Goal: Task Accomplishment & Management: Complete application form

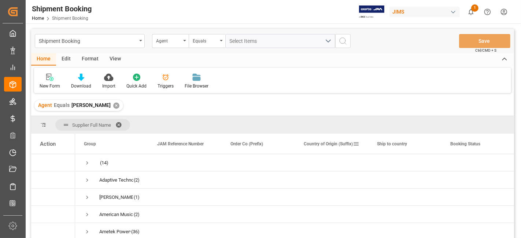
scroll to position [465, 0]
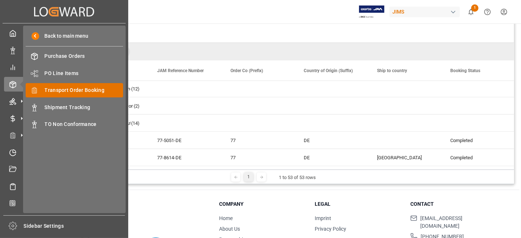
click at [96, 86] on span "Transport Order Booking" at bounding box center [84, 90] width 79 height 8
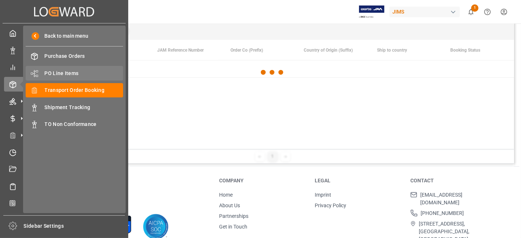
scroll to position [53, 0]
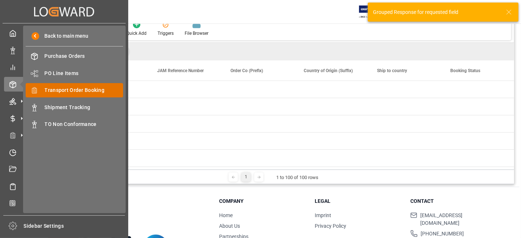
click at [79, 92] on span "Transport Order Booking" at bounding box center [84, 90] width 79 height 8
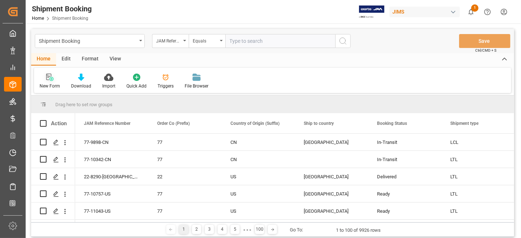
click at [46, 77] on icon at bounding box center [49, 77] width 7 height 7
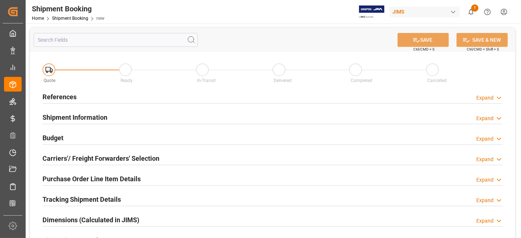
click at [140, 97] on div "References Expand" at bounding box center [272, 96] width 460 height 14
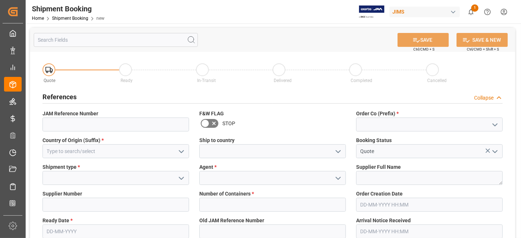
click at [491, 128] on icon "open menu" at bounding box center [494, 124] width 9 height 9
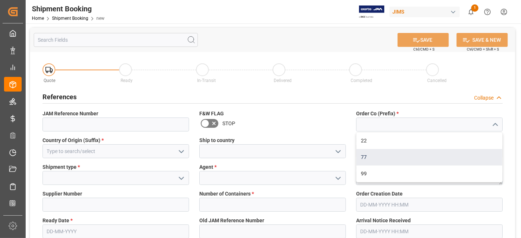
click at [425, 159] on div "77" at bounding box center [429, 157] width 146 height 16
type input "77"
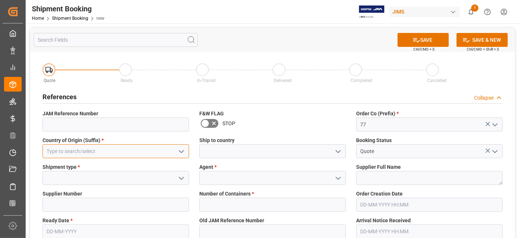
click at [117, 152] on input at bounding box center [115, 151] width 146 height 14
type input "u"
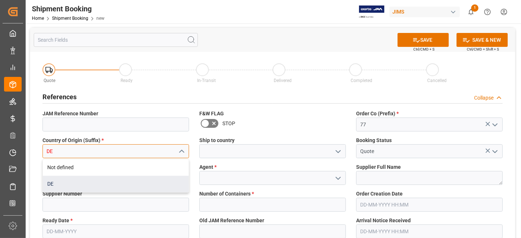
click at [85, 182] on div "DE" at bounding box center [116, 184] width 146 height 16
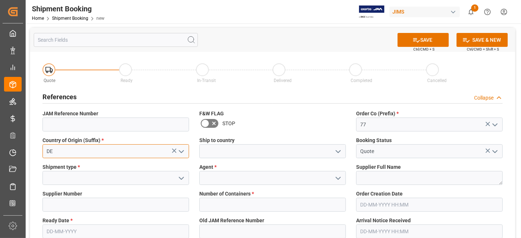
type input "DE"
click at [341, 151] on icon "open menu" at bounding box center [338, 151] width 9 height 9
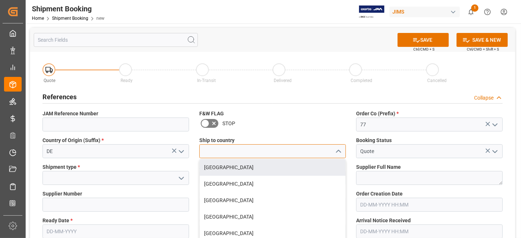
click at [277, 153] on input at bounding box center [272, 151] width 146 height 14
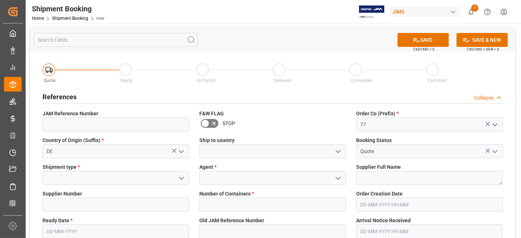
click at [342, 150] on icon "open menu" at bounding box center [338, 151] width 9 height 9
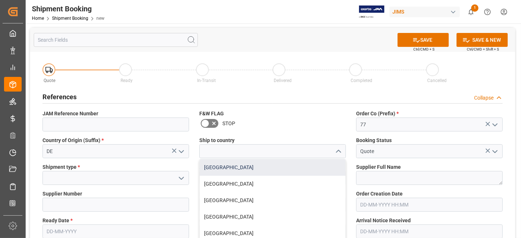
click at [302, 165] on div "[GEOGRAPHIC_DATA]" at bounding box center [273, 167] width 146 height 16
type input "[GEOGRAPHIC_DATA]"
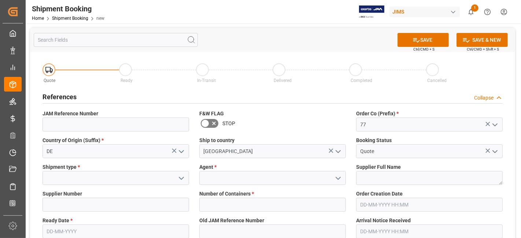
click at [181, 177] on icon "open menu" at bounding box center [181, 178] width 9 height 9
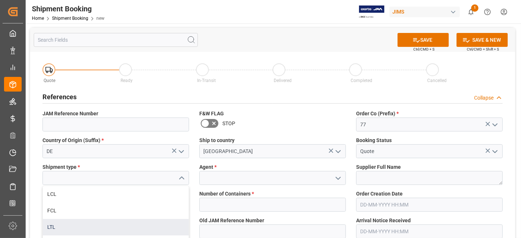
click at [126, 224] on div "LTL" at bounding box center [116, 227] width 146 height 16
type input "LTL"
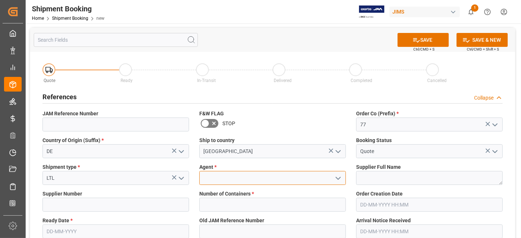
click at [281, 175] on input at bounding box center [272, 178] width 146 height 14
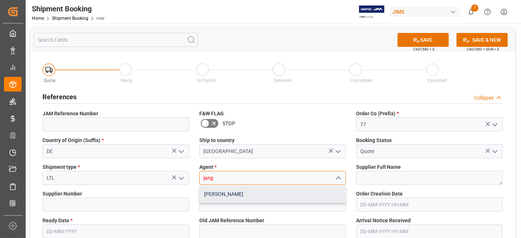
click at [271, 190] on div "[PERSON_NAME]" at bounding box center [273, 194] width 146 height 16
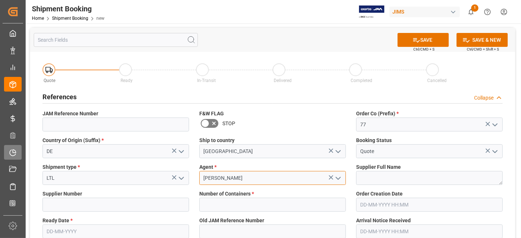
type input "[PERSON_NAME]"
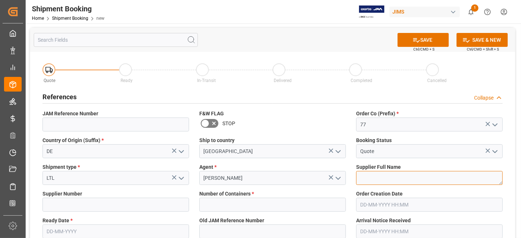
click at [381, 180] on textarea at bounding box center [429, 178] width 146 height 14
paste textarea "Global Distribution GmbH (Reloop)(W/T*)-"
type textarea "Global Distribution GmbH (Reloop)"
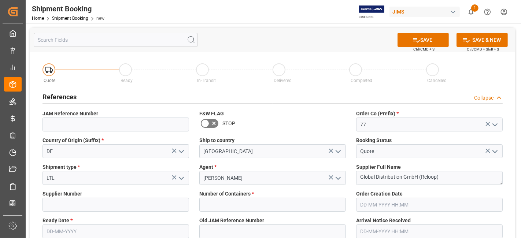
click at [78, 197] on span "Supplier Number" at bounding box center [62, 194] width 40 height 8
click at [49, 203] on input at bounding box center [115, 205] width 146 height 14
paste input "311097"
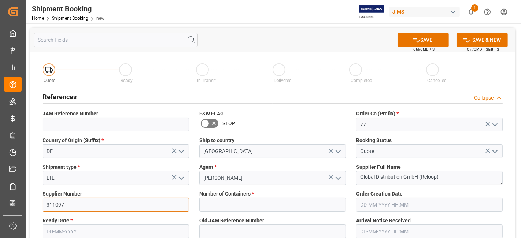
type input "311097"
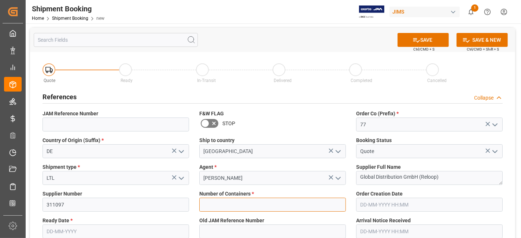
click at [229, 209] on input "text" at bounding box center [272, 205] width 146 height 14
type input "0"
click at [72, 227] on input "text" at bounding box center [115, 231] width 146 height 14
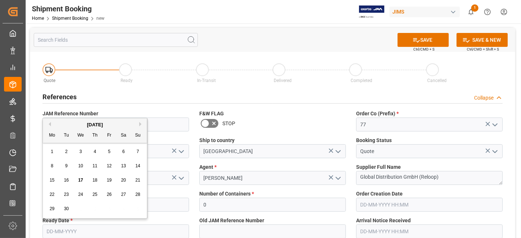
click at [74, 173] on div "15 16 17 18 19 20 21" at bounding box center [95, 180] width 100 height 14
click at [55, 196] on div "22" at bounding box center [52, 194] width 9 height 9
type input "[DATE]"
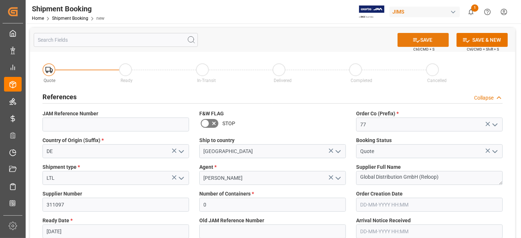
click at [413, 42] on icon at bounding box center [416, 40] width 8 height 8
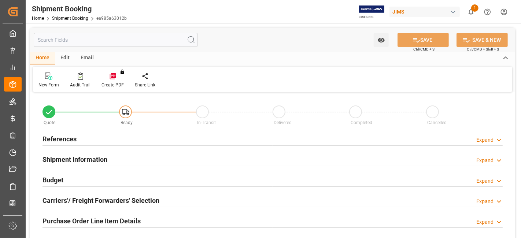
type input "0"
type input "[DATE]"
click at [78, 139] on div "References Expand" at bounding box center [272, 138] width 460 height 14
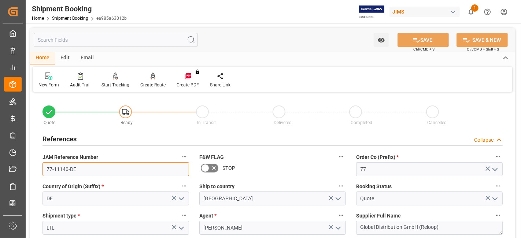
drag, startPoint x: 86, startPoint y: 173, endPoint x: 23, endPoint y: 171, distance: 63.4
click at [23, 171] on div "Created by potrace 1.15, written by Peter Selinger 2001-2017 Created by potrace…" at bounding box center [260, 119] width 521 height 238
